Goal: Task Accomplishment & Management: Complete application form

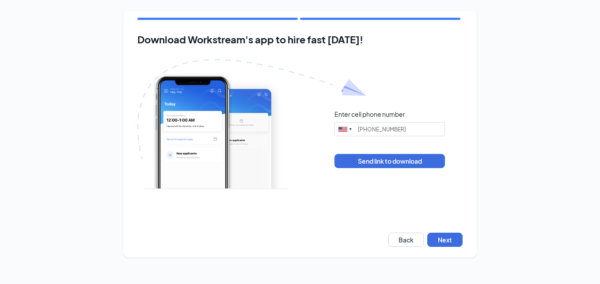
type input "(580) 740-6779"
click at [435, 241] on button "Next" at bounding box center [444, 239] width 35 height 14
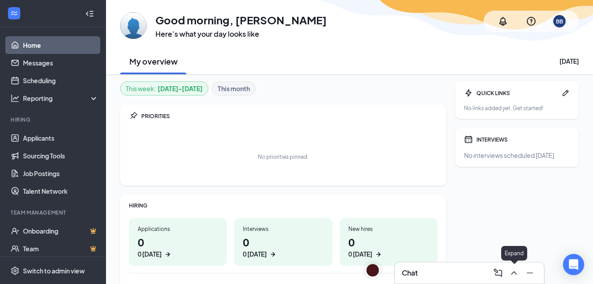
click at [512, 272] on icon "ChevronUp" at bounding box center [514, 272] width 11 height 11
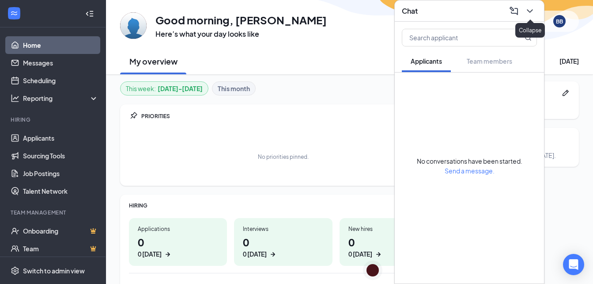
click at [531, 14] on icon "ChevronDown" at bounding box center [530, 11] width 11 height 11
